Goal: Task Accomplishment & Management: Complete application form

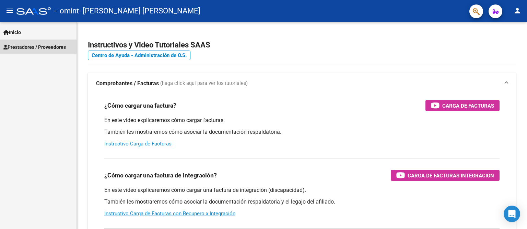
click at [55, 47] on span "Prestadores / Proveedores" at bounding box center [34, 47] width 62 height 8
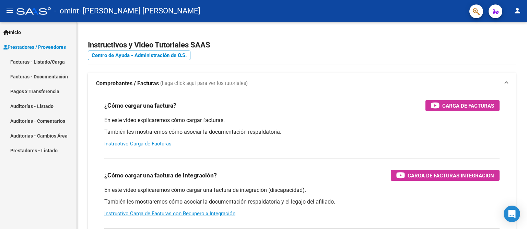
click at [54, 62] on link "Facturas - Listado/Carga" at bounding box center [38, 61] width 77 height 15
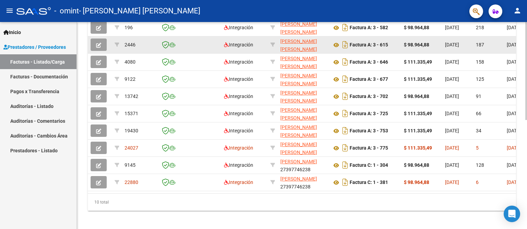
scroll to position [230, 0]
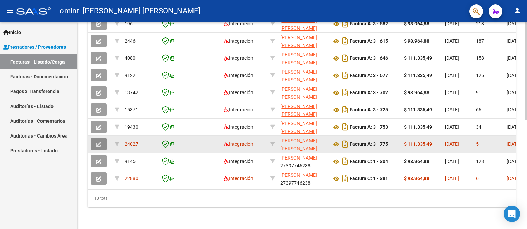
click at [99, 142] on icon "button" at bounding box center [98, 144] width 5 height 5
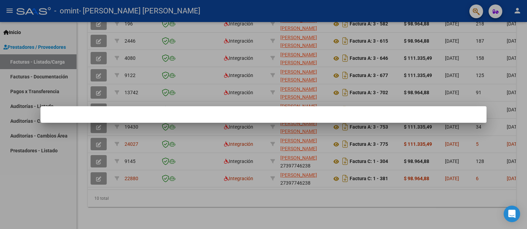
drag, startPoint x: 160, startPoint y: 186, endPoint x: 209, endPoint y: 186, distance: 49.4
click at [209, 186] on div at bounding box center [263, 114] width 527 height 229
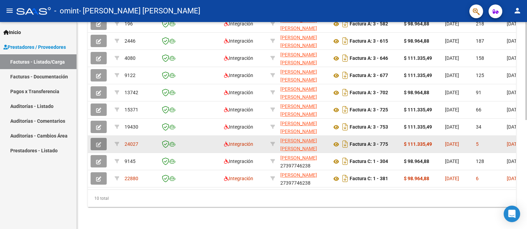
click at [97, 142] on icon "button" at bounding box center [98, 144] width 5 height 5
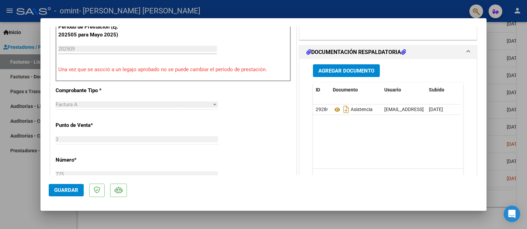
scroll to position [206, 0]
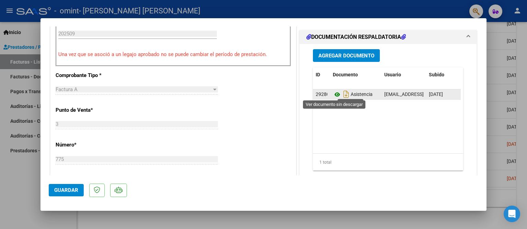
click at [333, 94] on icon at bounding box center [337, 94] width 9 height 8
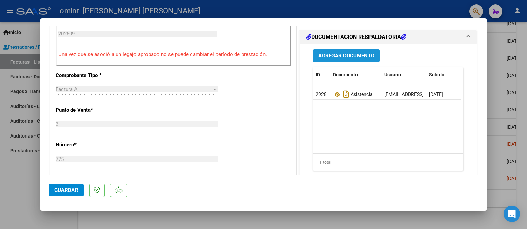
click at [336, 56] on span "Agregar Documento" at bounding box center [347, 56] width 56 height 6
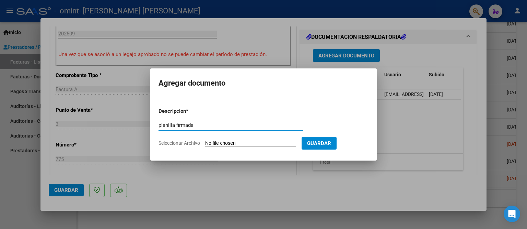
type input "planilla firmada"
click at [250, 140] on input "Seleccionar Archivo" at bounding box center [250, 143] width 91 height 7
click at [227, 142] on input "Seleccionar Archivo" at bounding box center [250, 143] width 91 height 7
type input "C:\fakepath\planilla [PERSON_NAME] 03 (1).pdf"
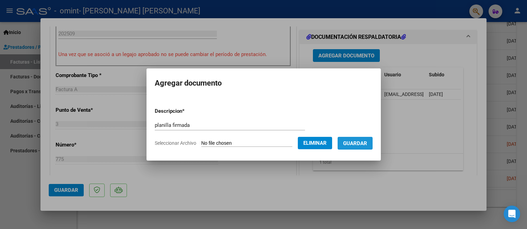
click at [348, 140] on span "Guardar" at bounding box center [355, 143] width 24 height 6
